Goal: Navigation & Orientation: Find specific page/section

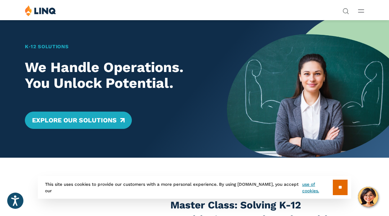
click at [36, 36] on div "K‑12 Solutions We Handle Operations. You Unlock Potential. Explore Our Solutions" at bounding box center [113, 89] width 227 height 138
